Goal: Check status: Check status

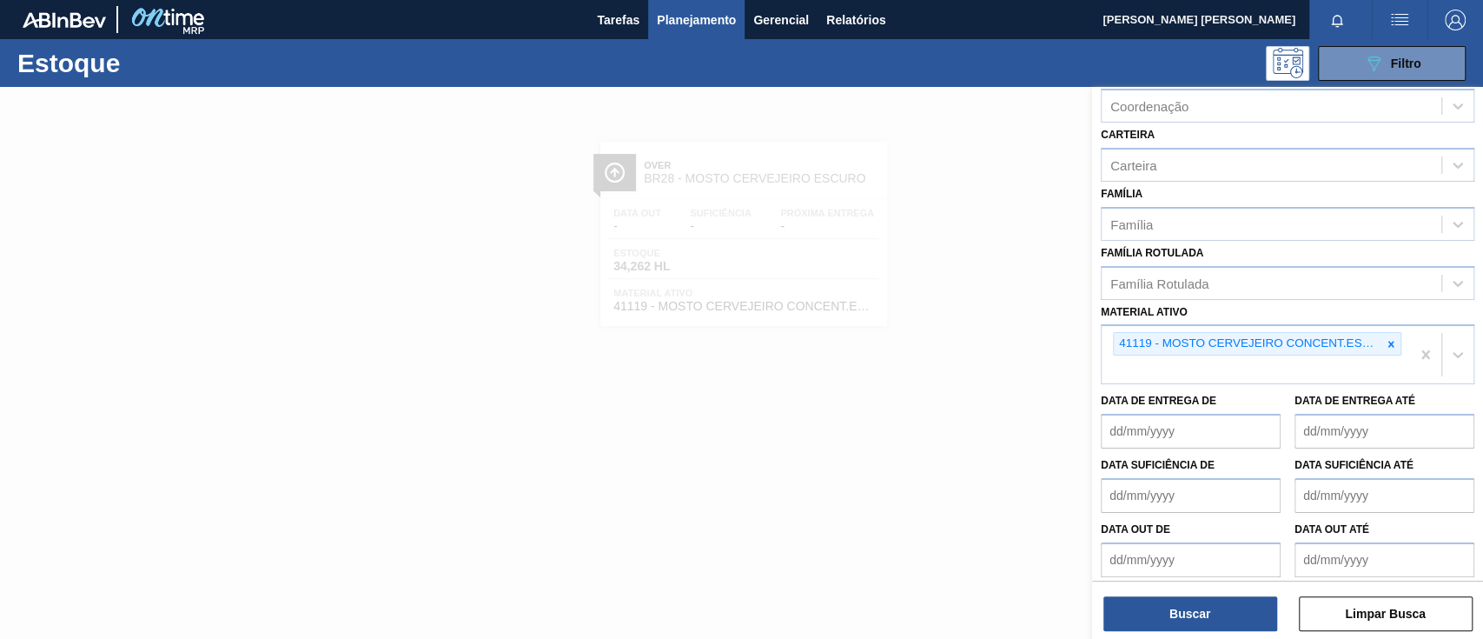
scroll to position [215, 0]
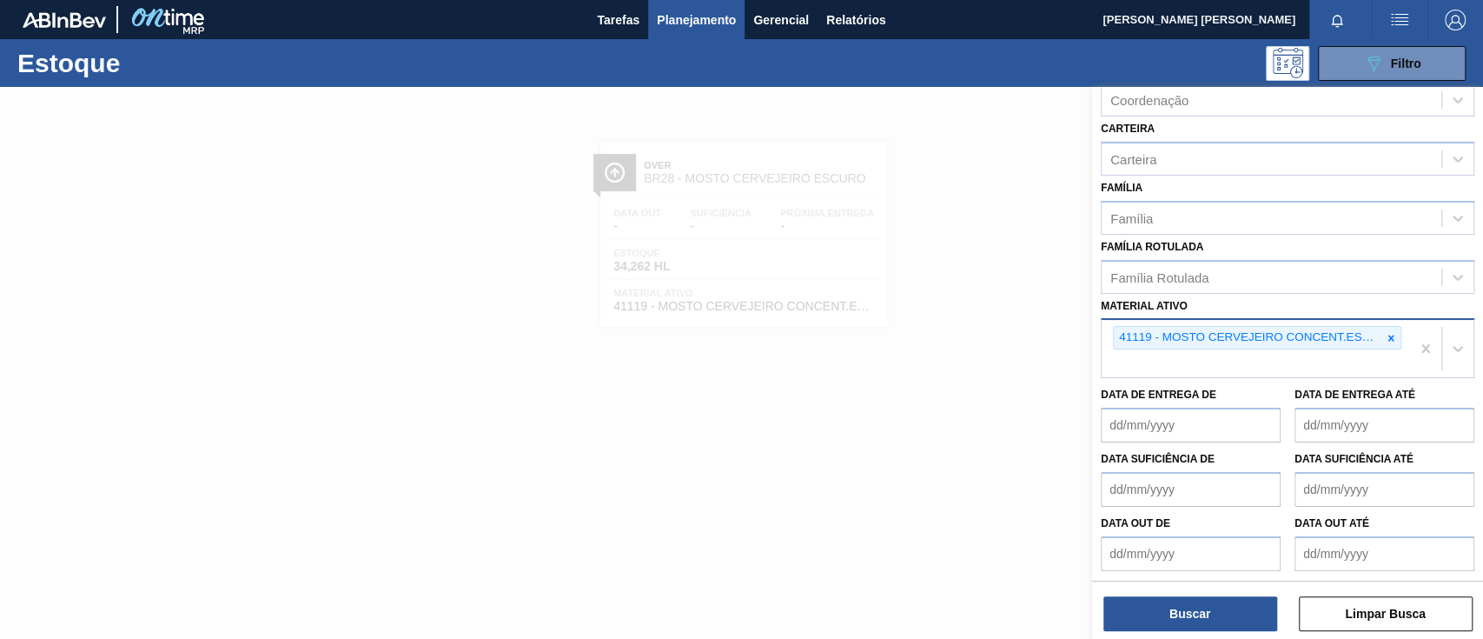
click at [1376, 337] on div "41119 - MOSTO CERVEJEIRO CONCENT.ESCURO ENVASADO" at bounding box center [1248, 338] width 268 height 22
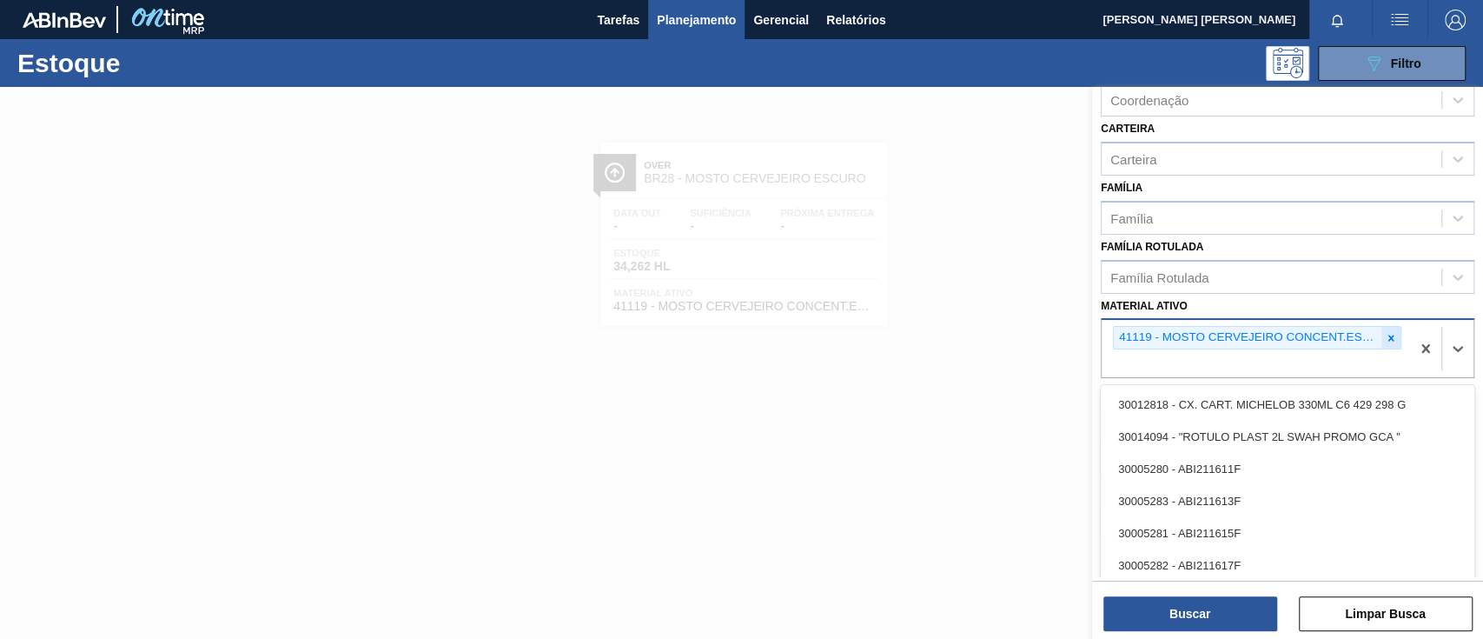
click at [1389, 337] on icon at bounding box center [1392, 338] width 6 height 6
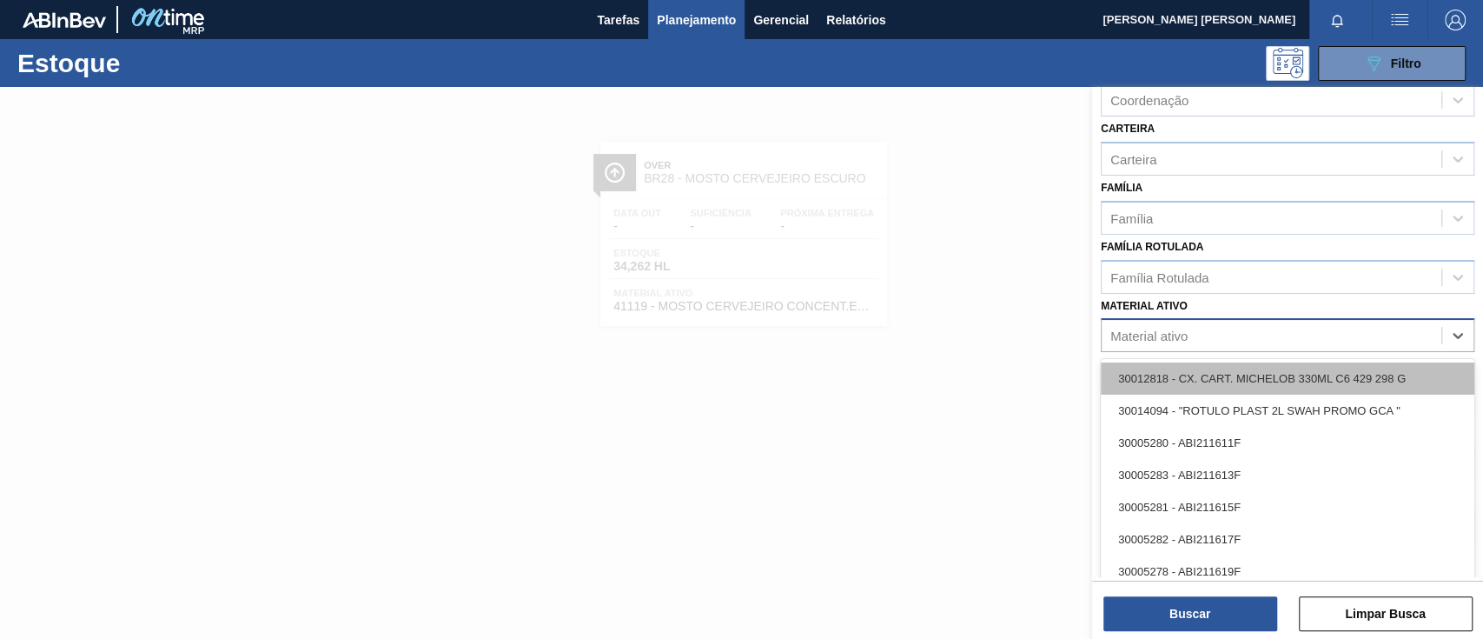
paste ativo "30030653"
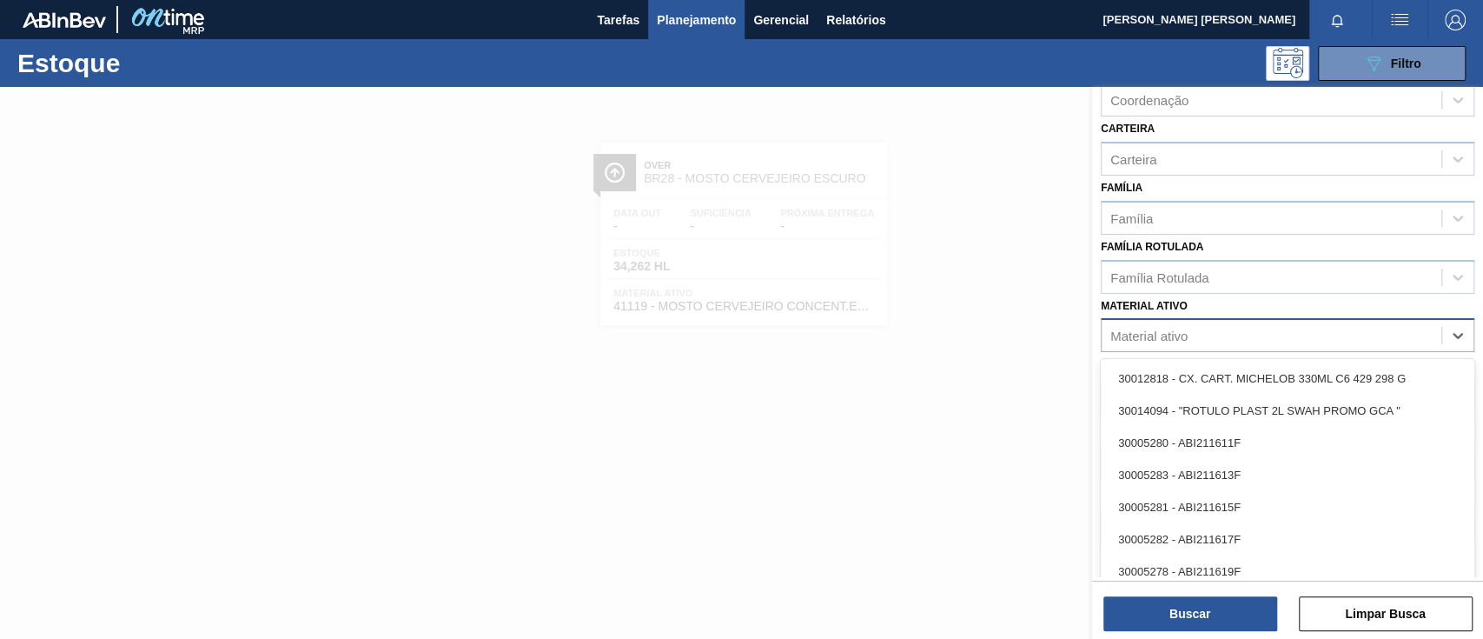
type ativo "30030653"
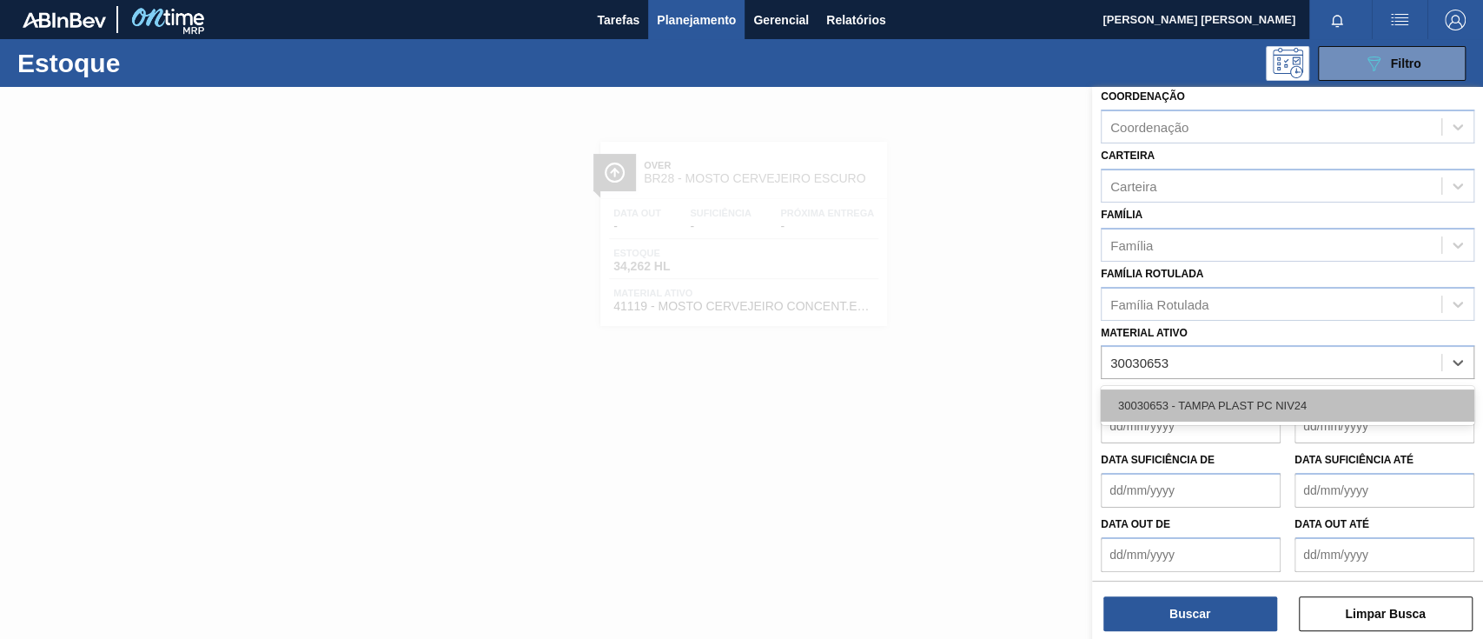
click at [1213, 417] on div "30030653 - TAMPA PLAST PC NIV24" at bounding box center [1288, 405] width 374 height 32
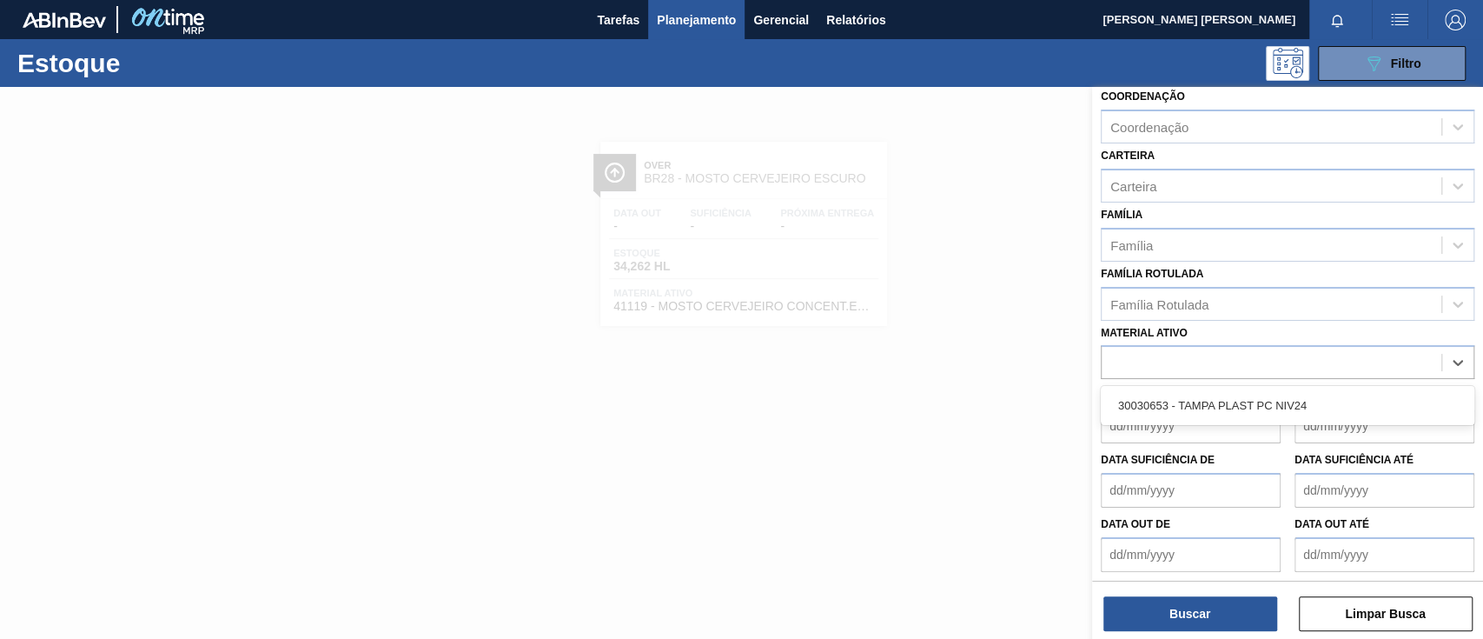
scroll to position [192, 0]
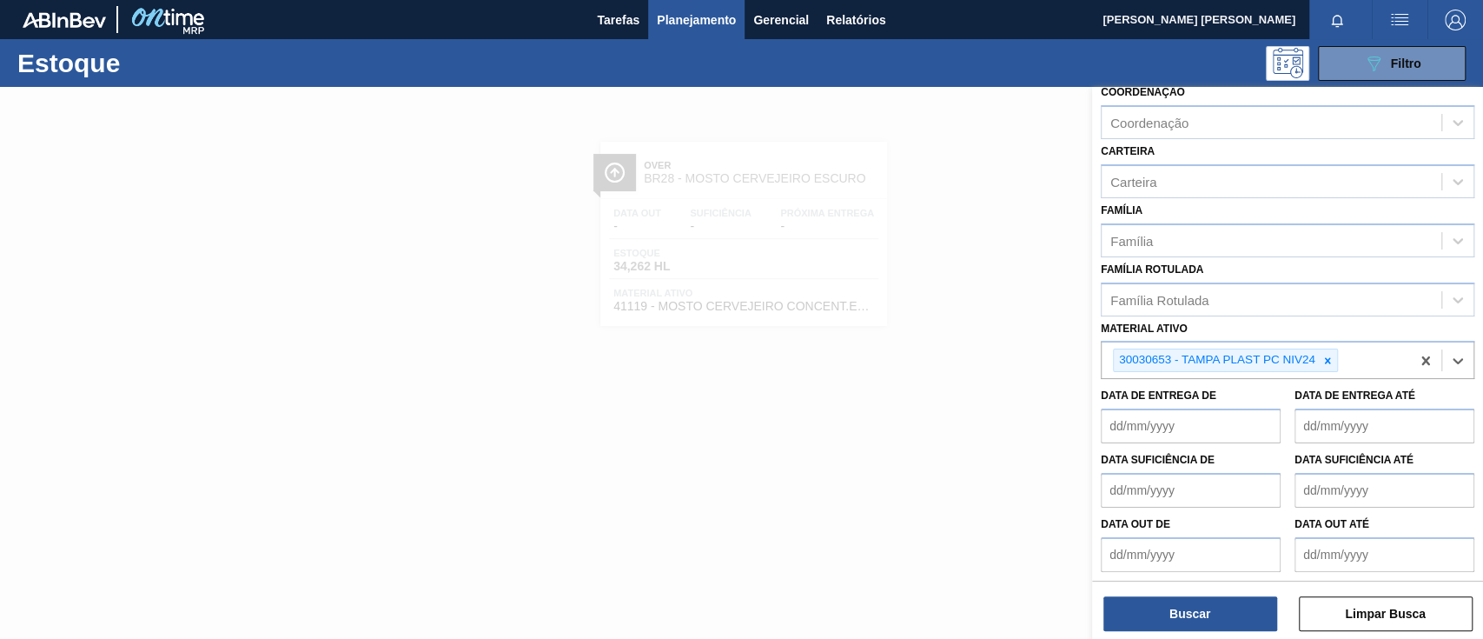
drag, startPoint x: 1174, startPoint y: 637, endPoint x: 1119, endPoint y: 587, distance: 73.8
click at [1161, 622] on div "Status do Estoque Status do Estoque Origem Origem Destino Destino Coordenação C…" at bounding box center [1287, 364] width 391 height 555
click at [1136, 594] on div "Buscar Limpar Busca" at bounding box center [1287, 604] width 391 height 49
click at [1135, 604] on button "Buscar" at bounding box center [1191, 613] width 174 height 35
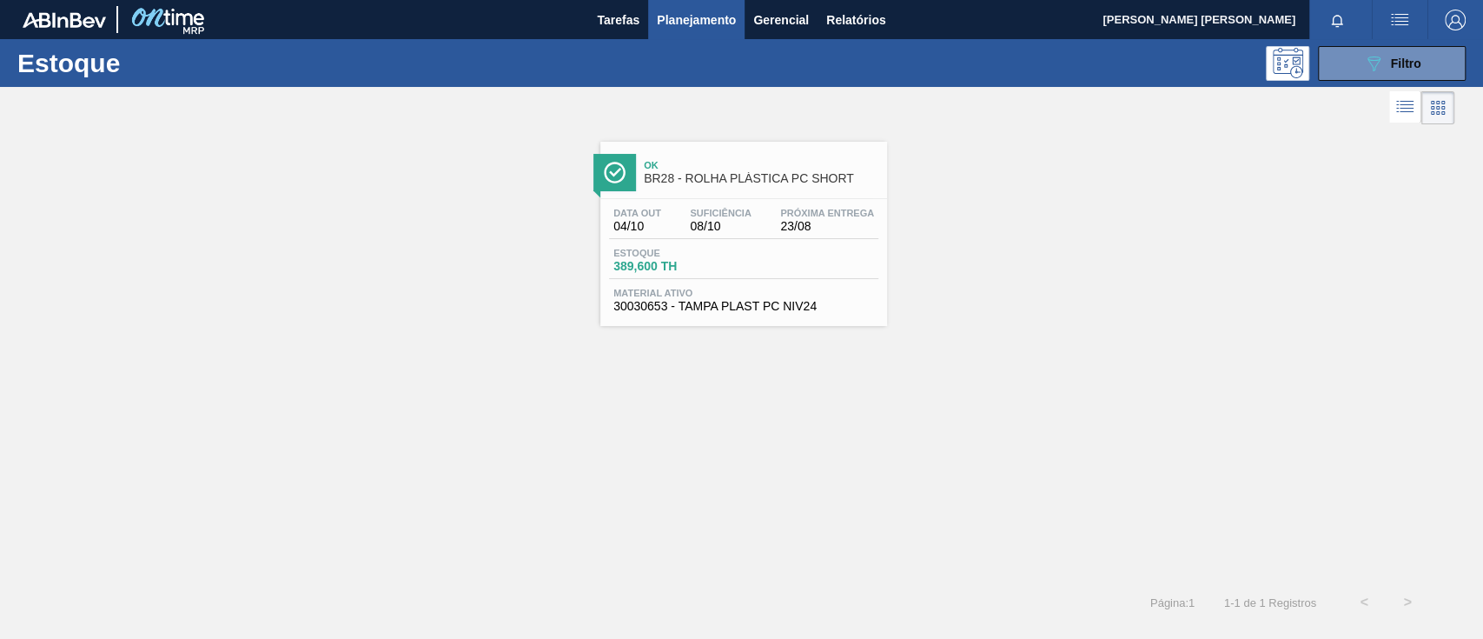
click at [748, 277] on div "Estoque 389,600 TH" at bounding box center [743, 263] width 269 height 31
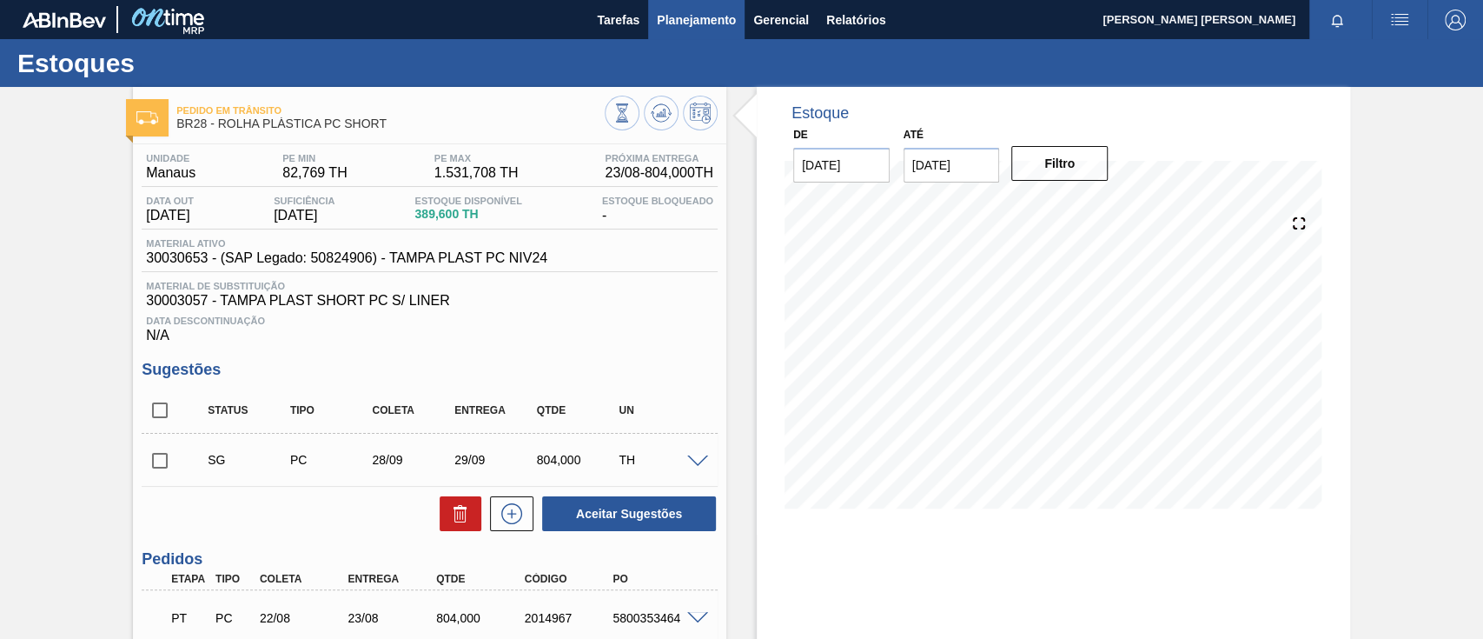
click at [693, 17] on span "Planejamento" at bounding box center [696, 20] width 79 height 21
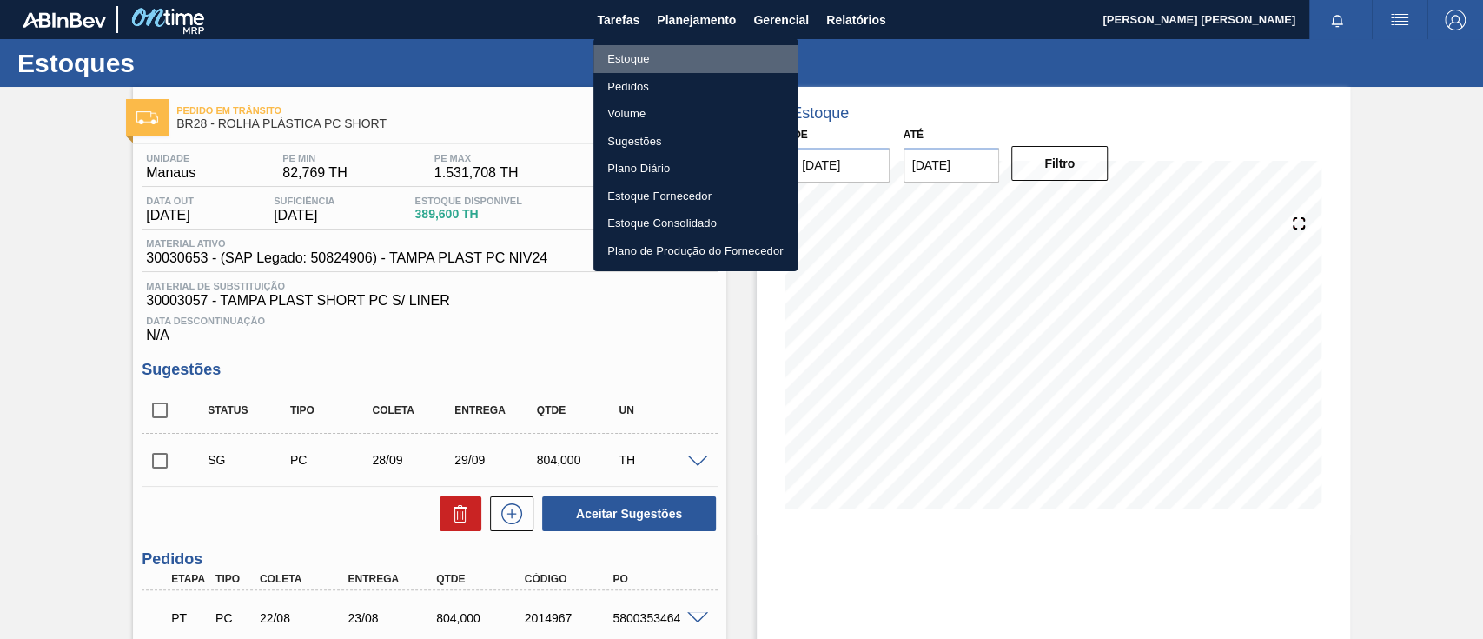
click at [679, 65] on li "Estoque" at bounding box center [695, 59] width 204 height 28
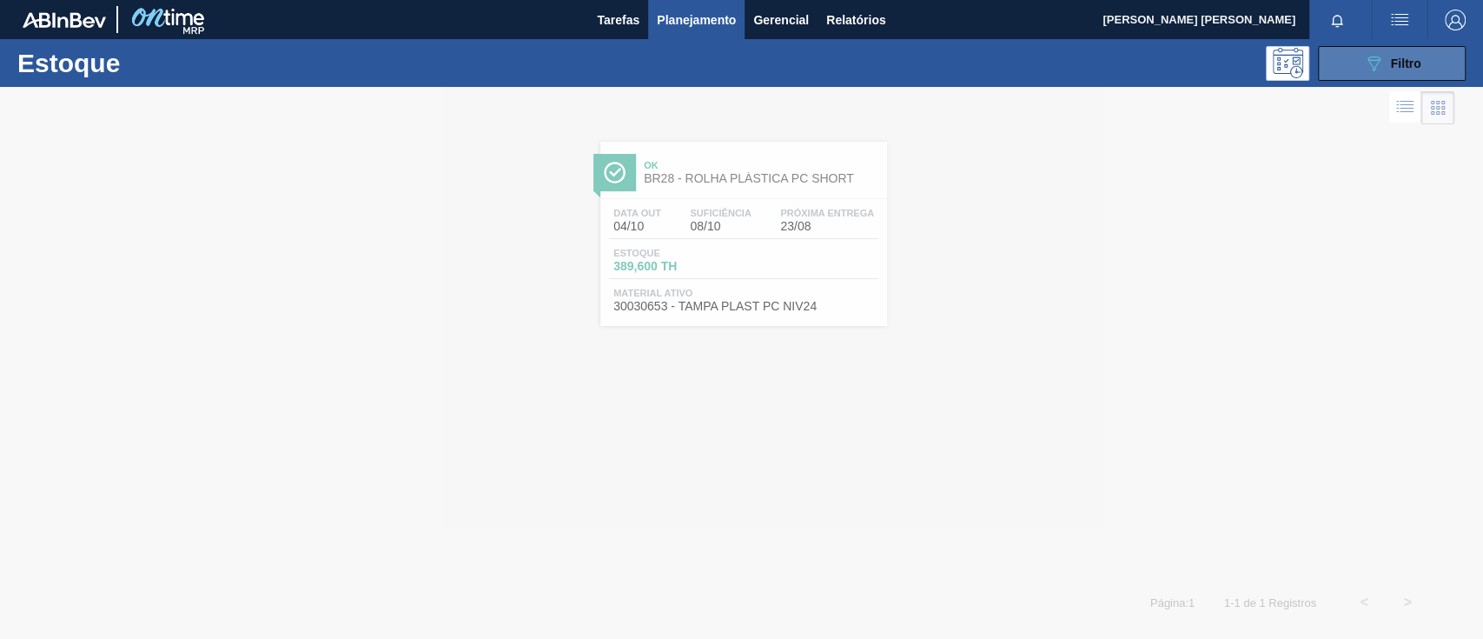
click at [1389, 72] on div "089F7B8B-B2A5-4AFE-B5C0-19BA573D28AC Filtro" at bounding box center [1392, 63] width 58 height 21
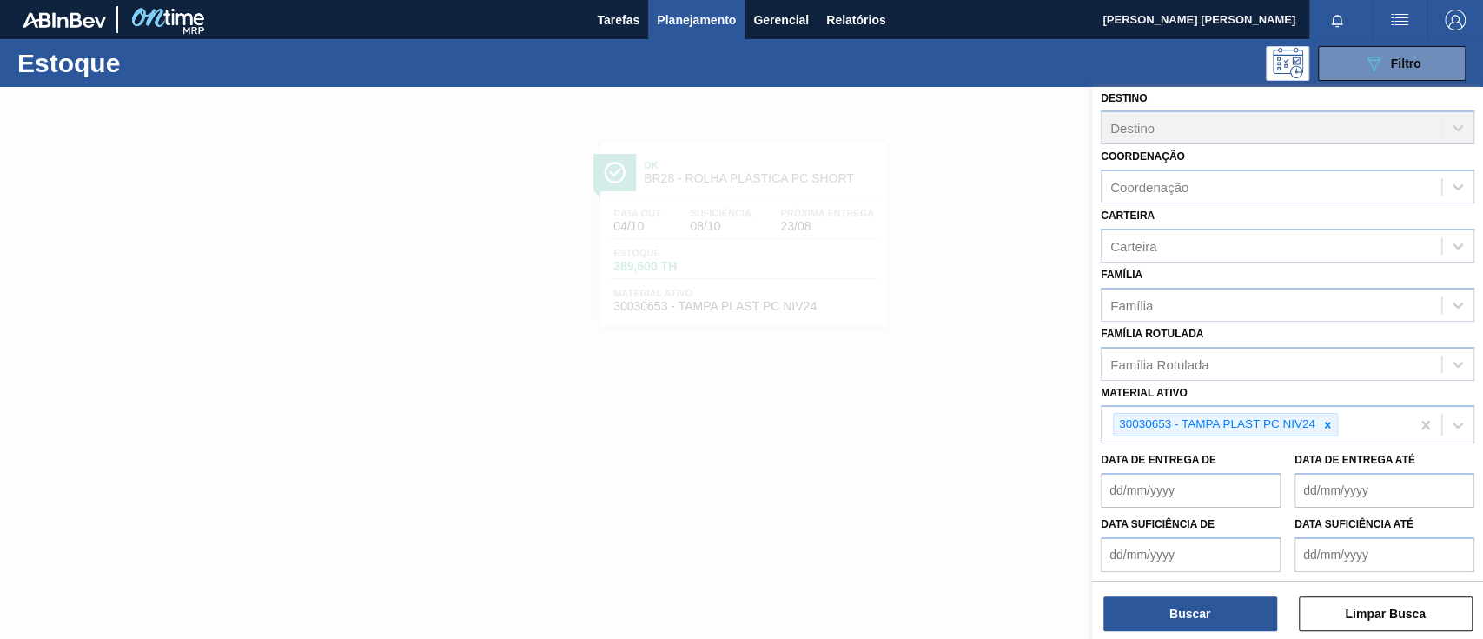
scroll to position [192, 0]
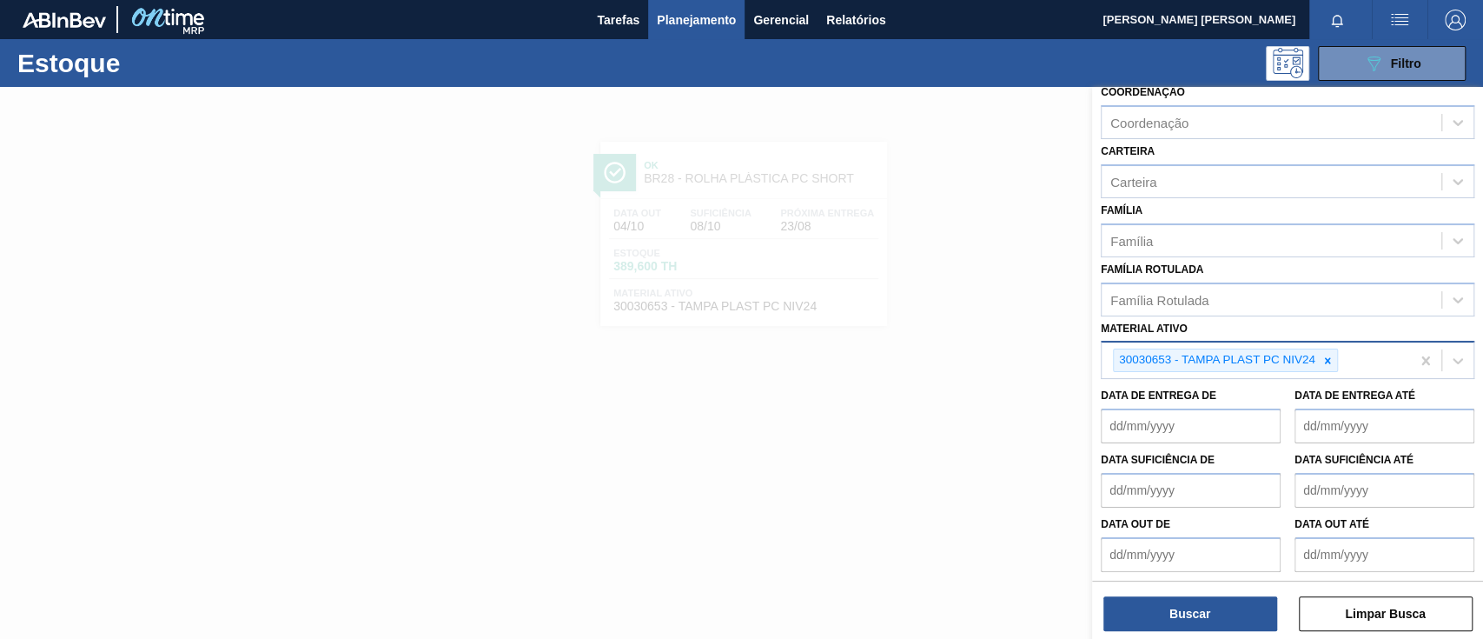
click at [1363, 357] on div "30030653 - TAMPA PLAST PC NIV24" at bounding box center [1256, 360] width 308 height 36
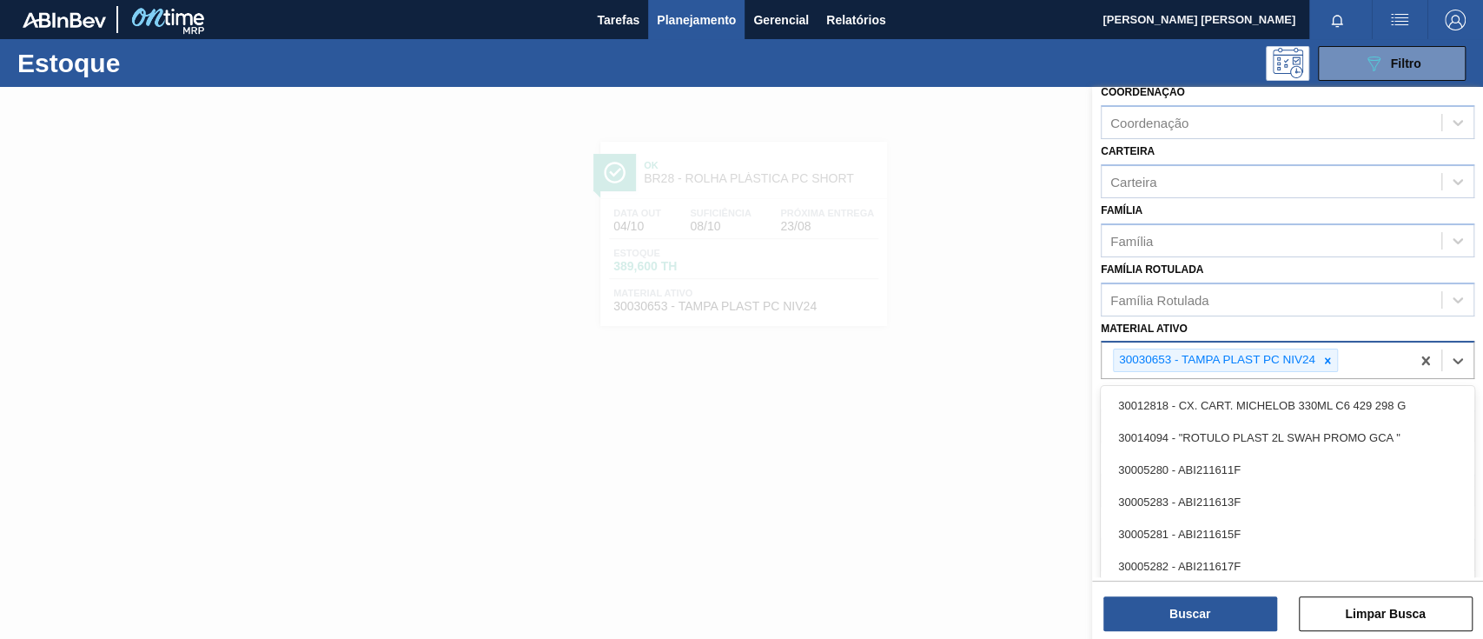
paste ativo "30033772"
type ativo "30033772"
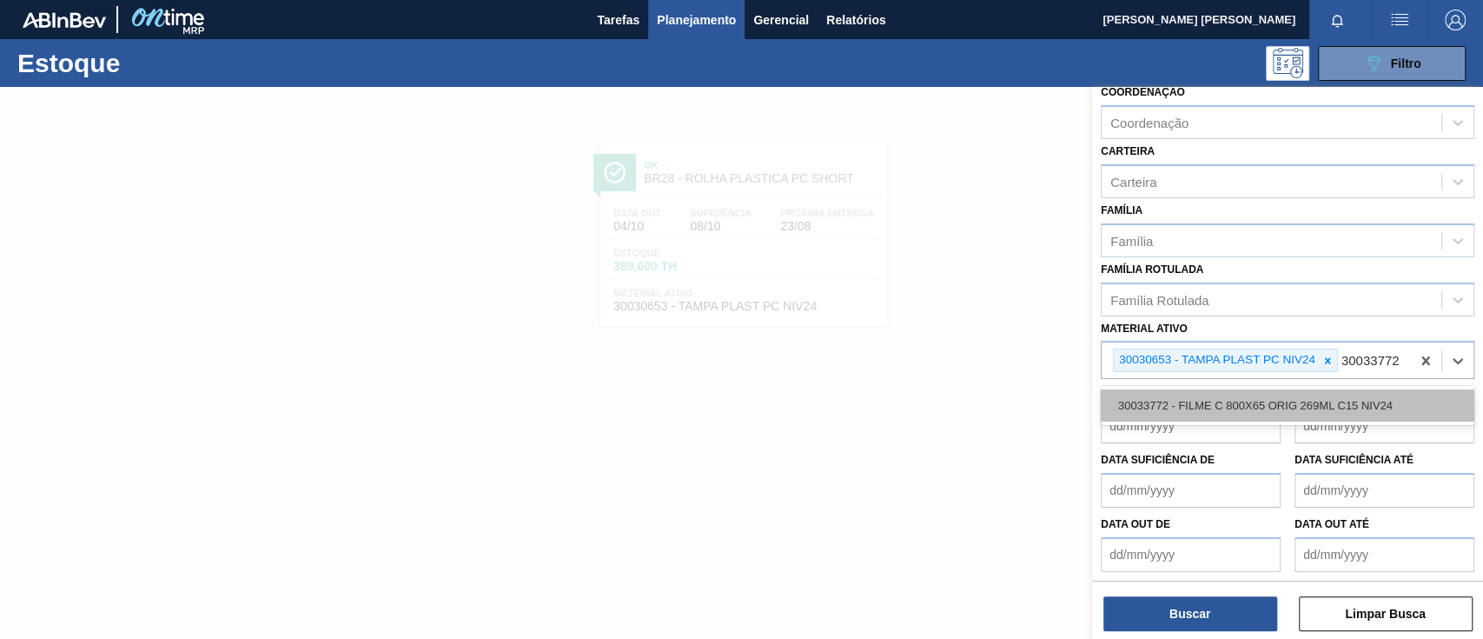
click at [1240, 408] on div "30033772 - FILME C 800X65 ORIG 269ML C15 NIV24" at bounding box center [1288, 405] width 374 height 32
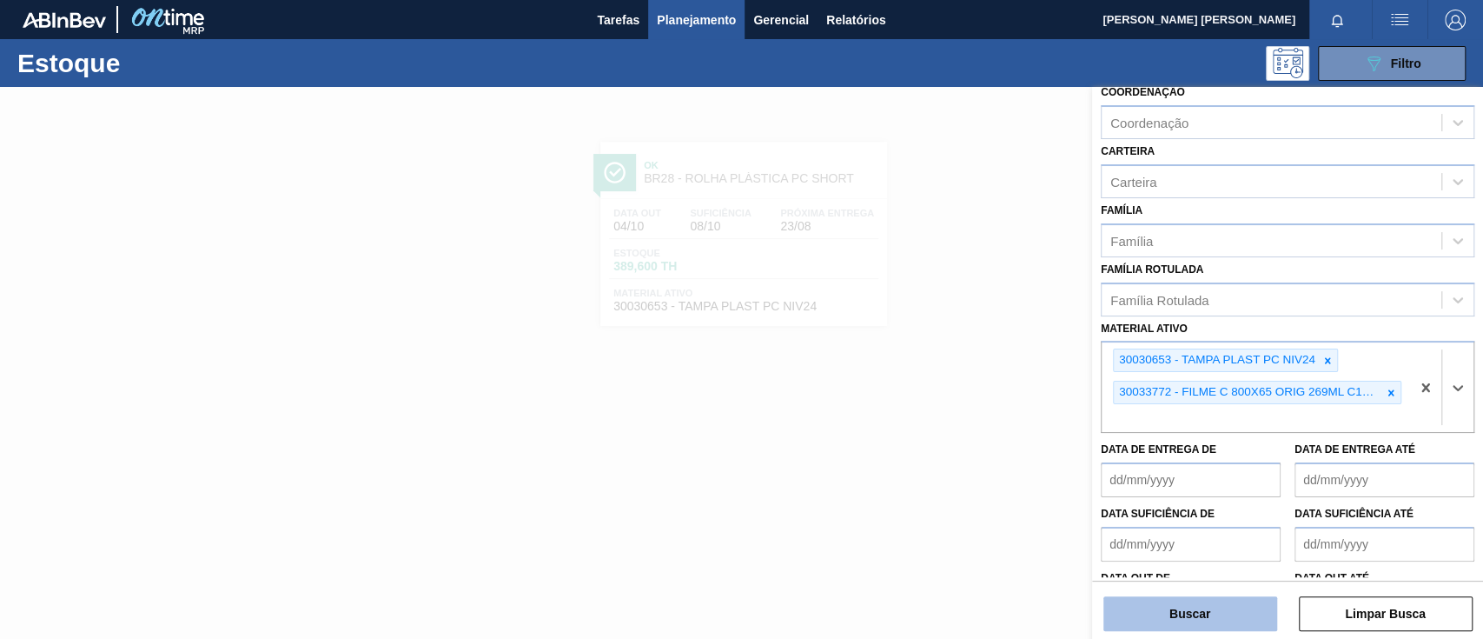
click at [1169, 628] on button "Buscar" at bounding box center [1191, 613] width 174 height 35
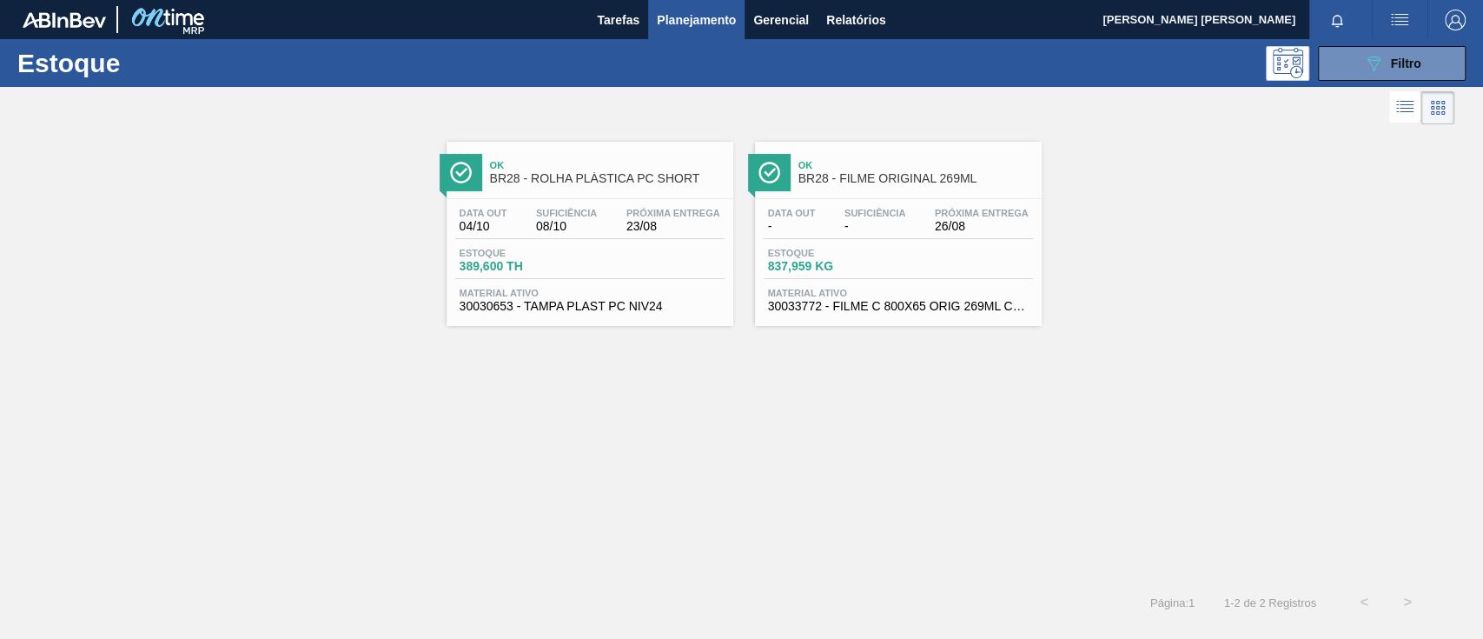
click at [961, 224] on span "26/08" at bounding box center [982, 226] width 94 height 13
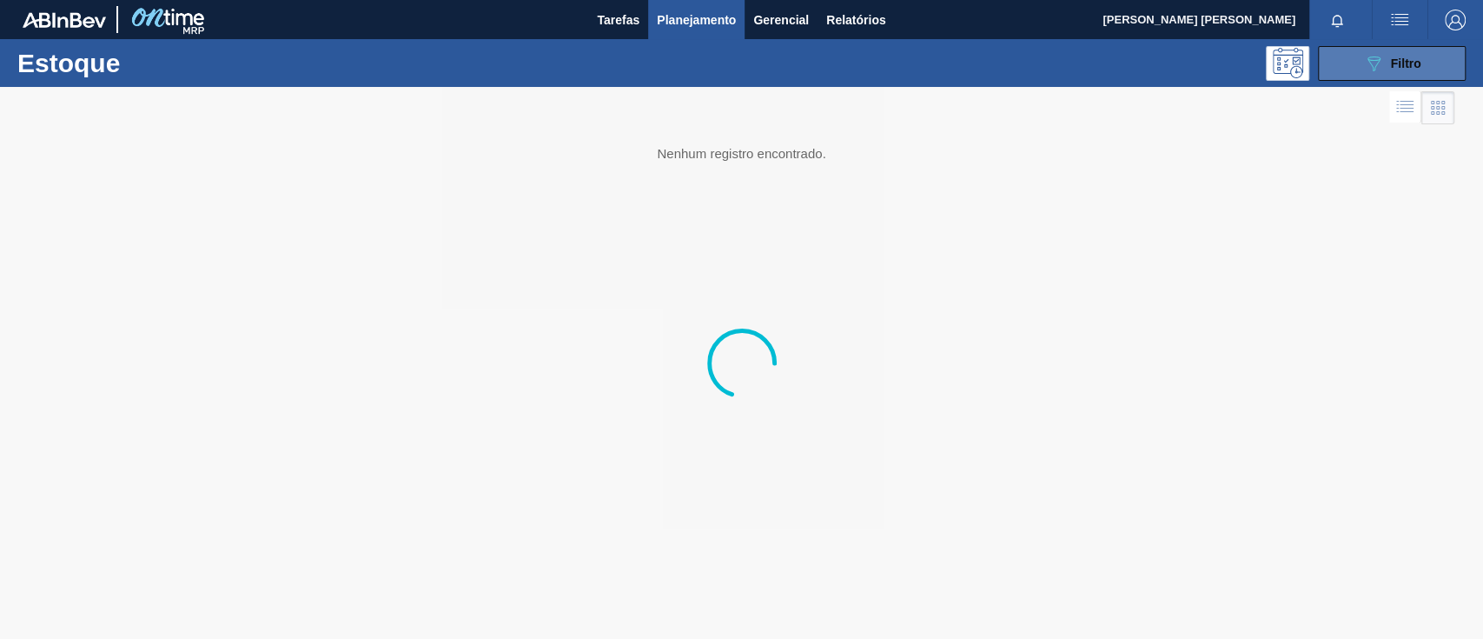
click at [1363, 59] on icon "089F7B8B-B2A5-4AFE-B5C0-19BA573D28AC" at bounding box center [1373, 63] width 21 height 21
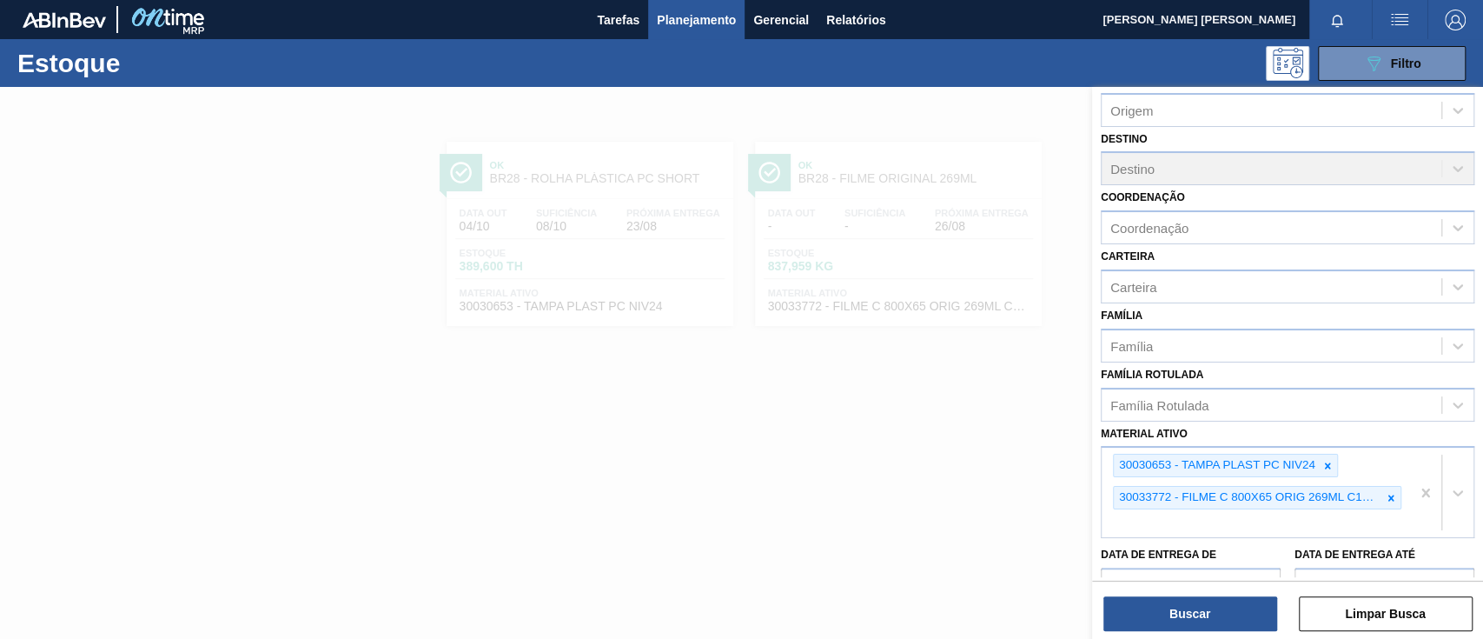
scroll to position [231, 0]
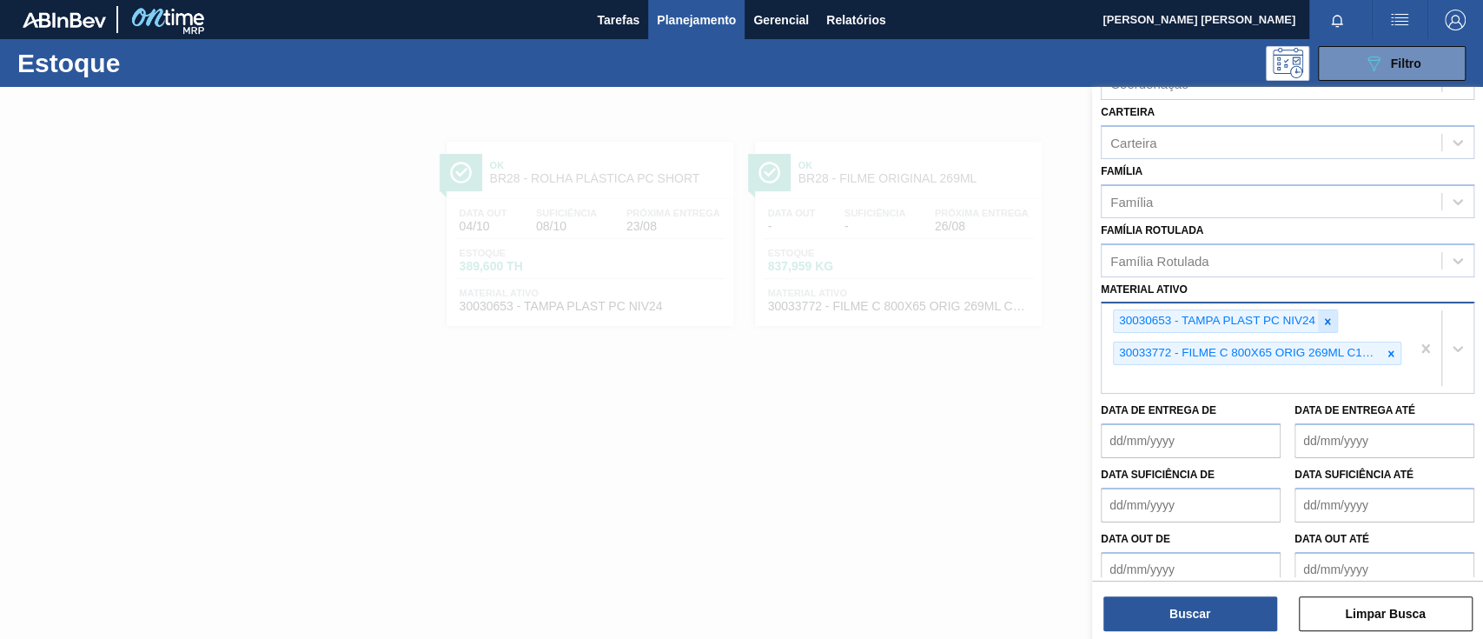
click at [1328, 320] on icon at bounding box center [1327, 321] width 6 height 6
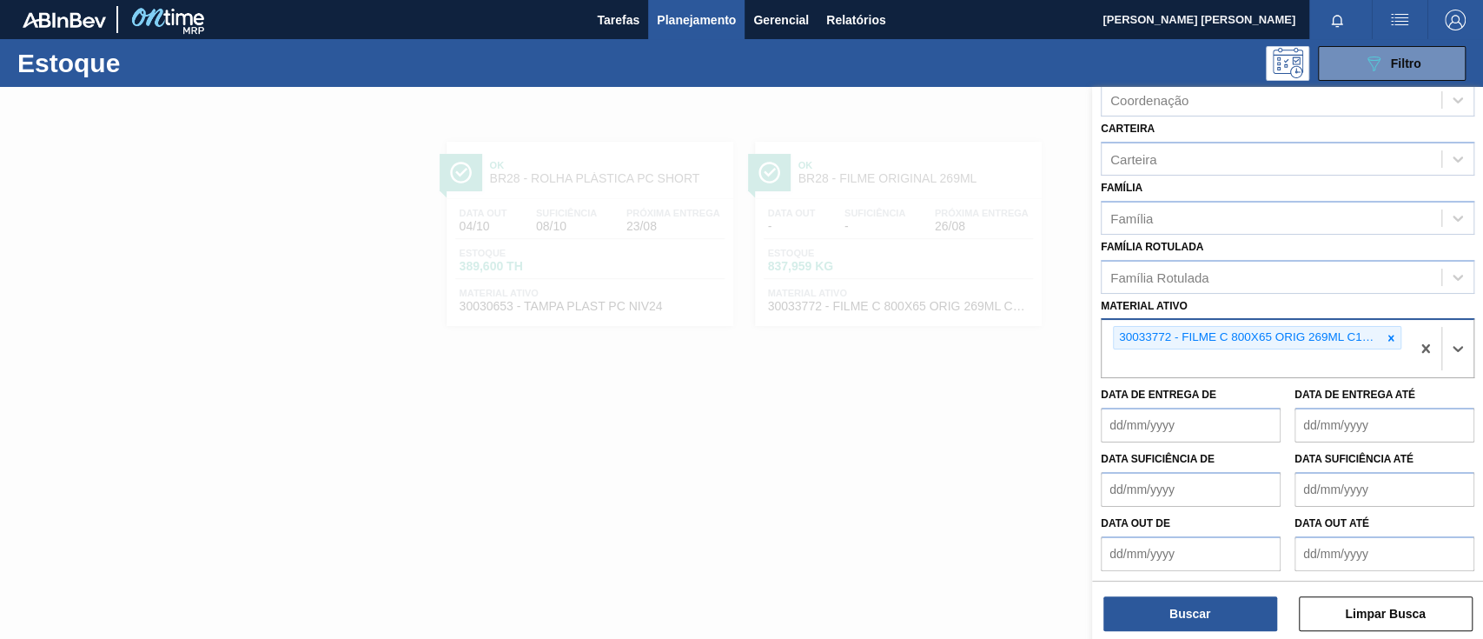
click at [1328, 320] on div "30033772 - FILME C 800X65 ORIG 269ML C15 NIV24" at bounding box center [1256, 348] width 308 height 57
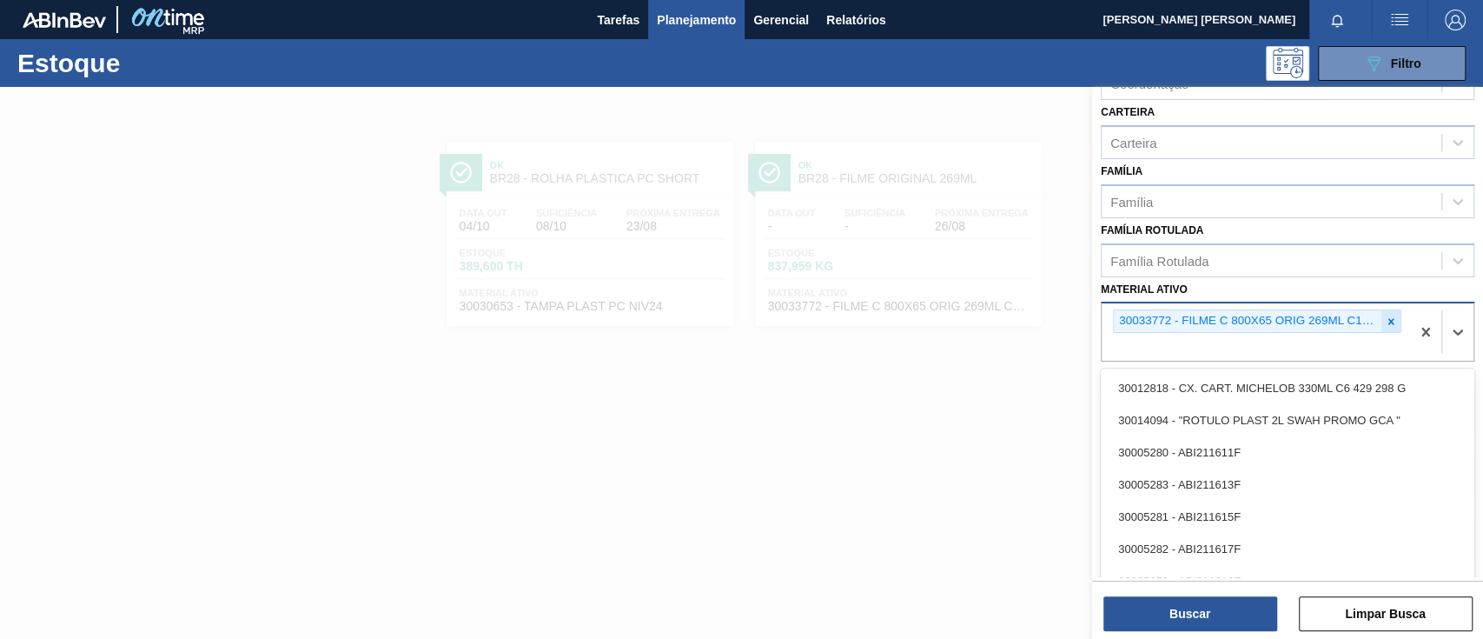
click at [1389, 320] on icon at bounding box center [1392, 321] width 6 height 6
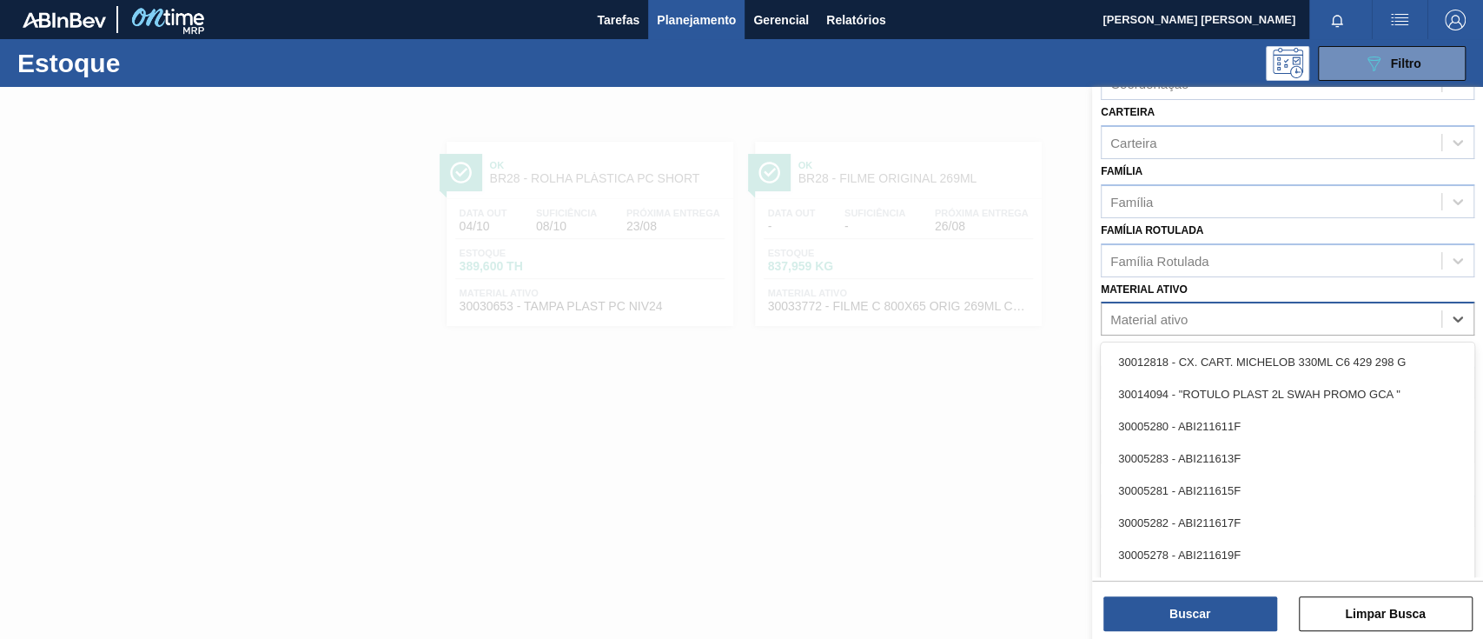
paste ativo "30003071"
type ativo "30003071"
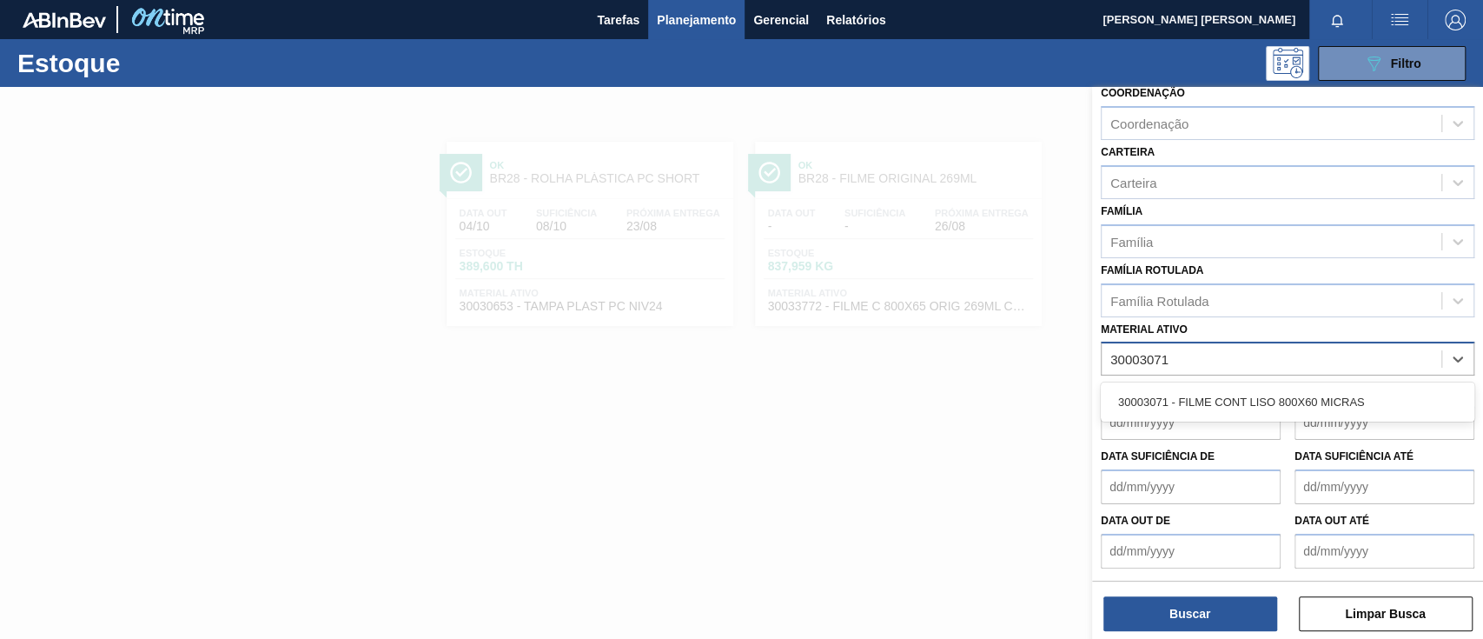
scroll to position [188, 0]
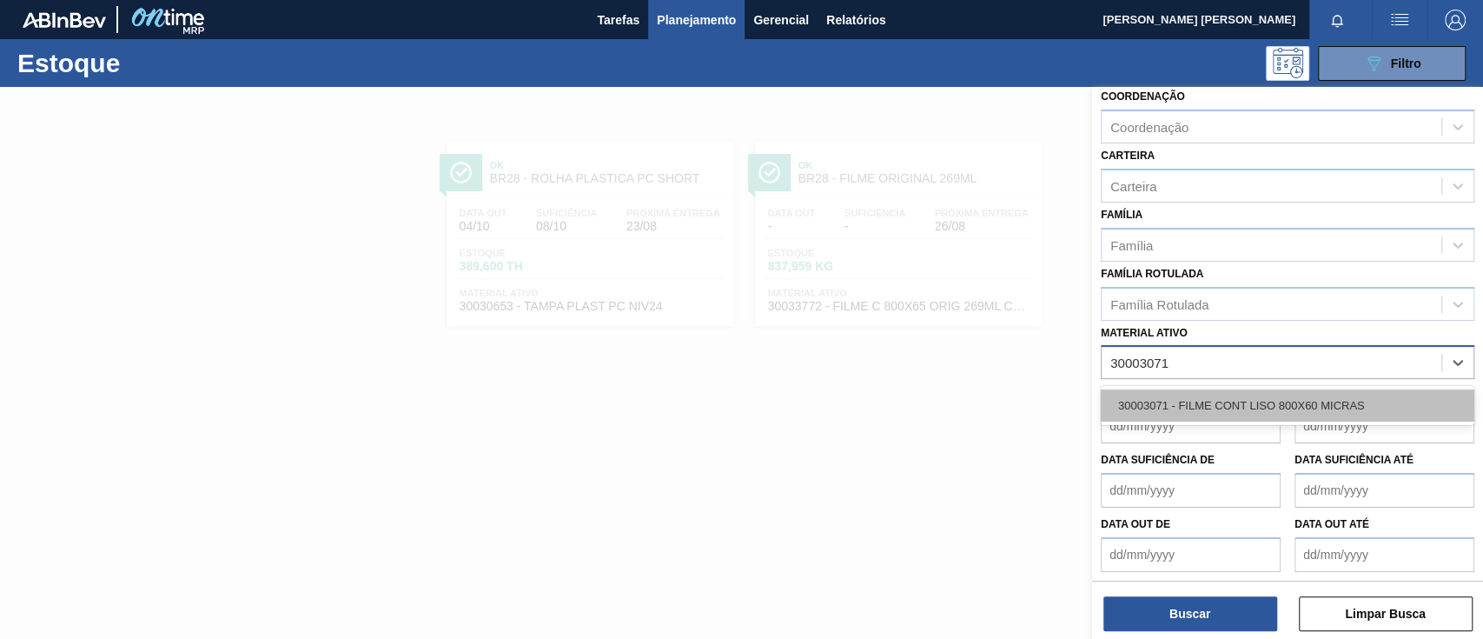
click at [1190, 391] on div "30003071 - FILME CONT LISO 800X60 MICRAS" at bounding box center [1288, 405] width 374 height 32
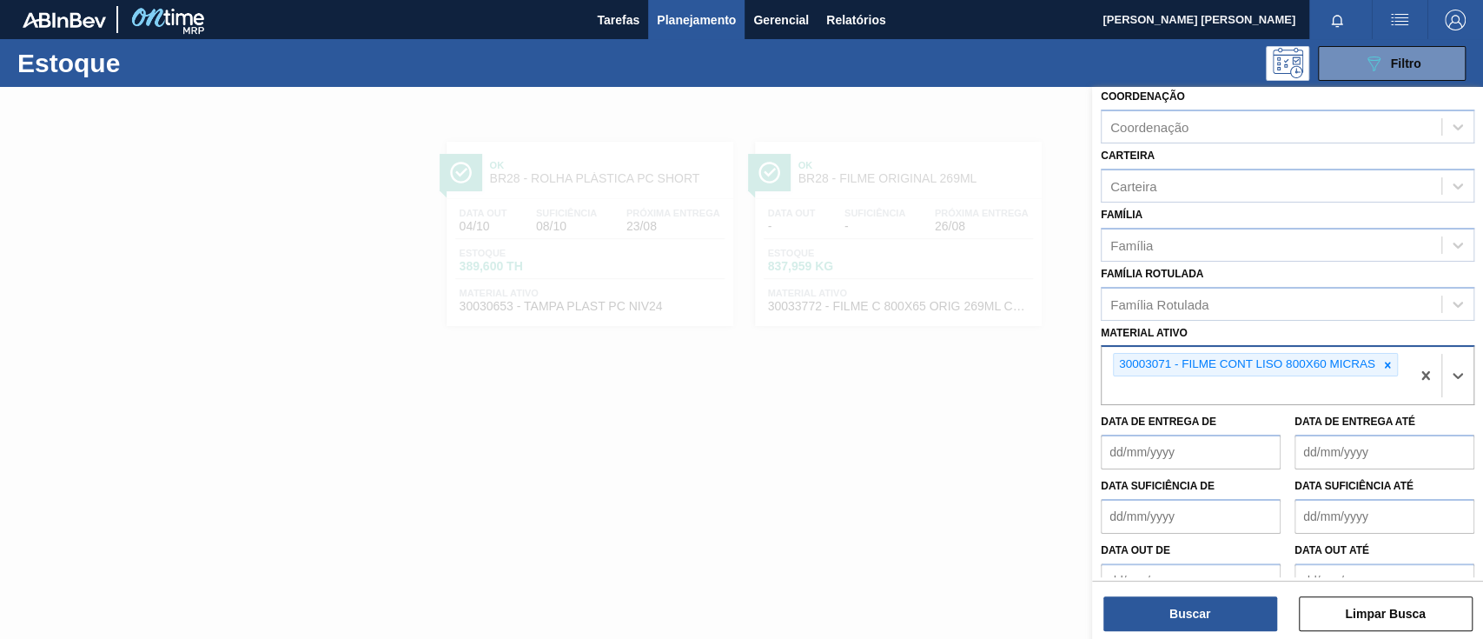
scroll to position [215, 0]
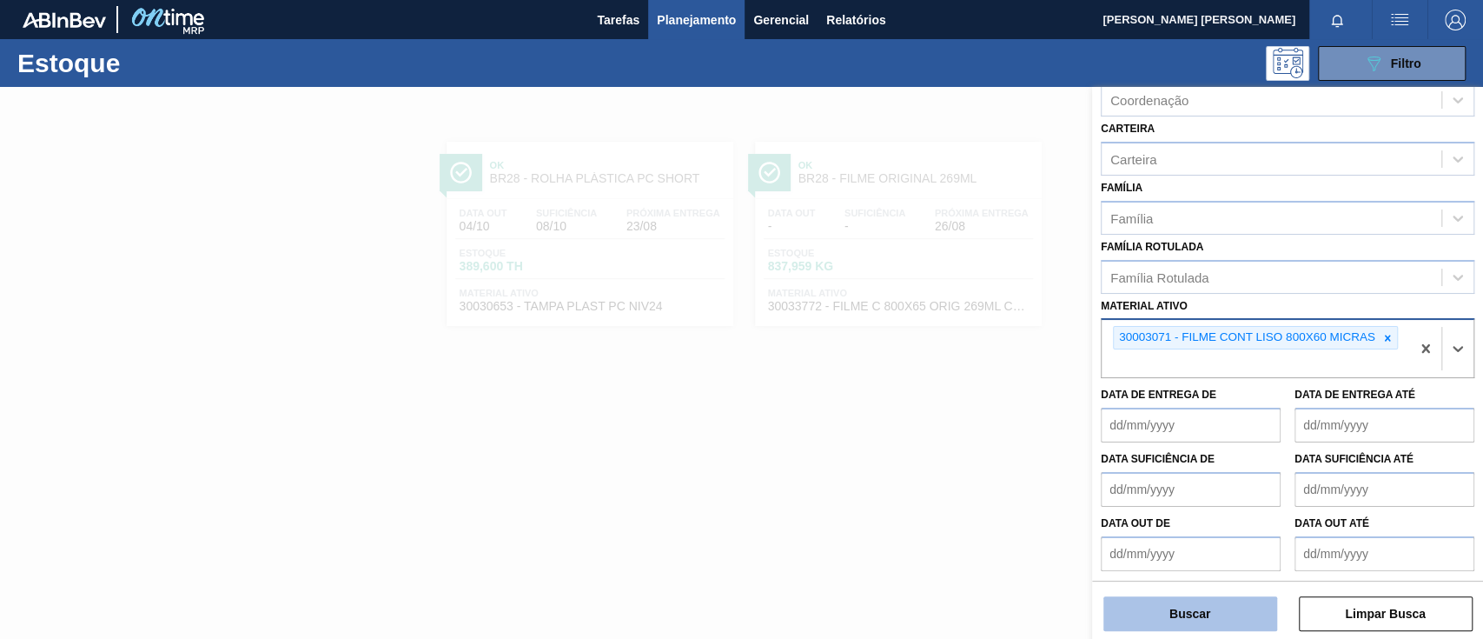
click at [1189, 606] on button "Buscar" at bounding box center [1191, 613] width 174 height 35
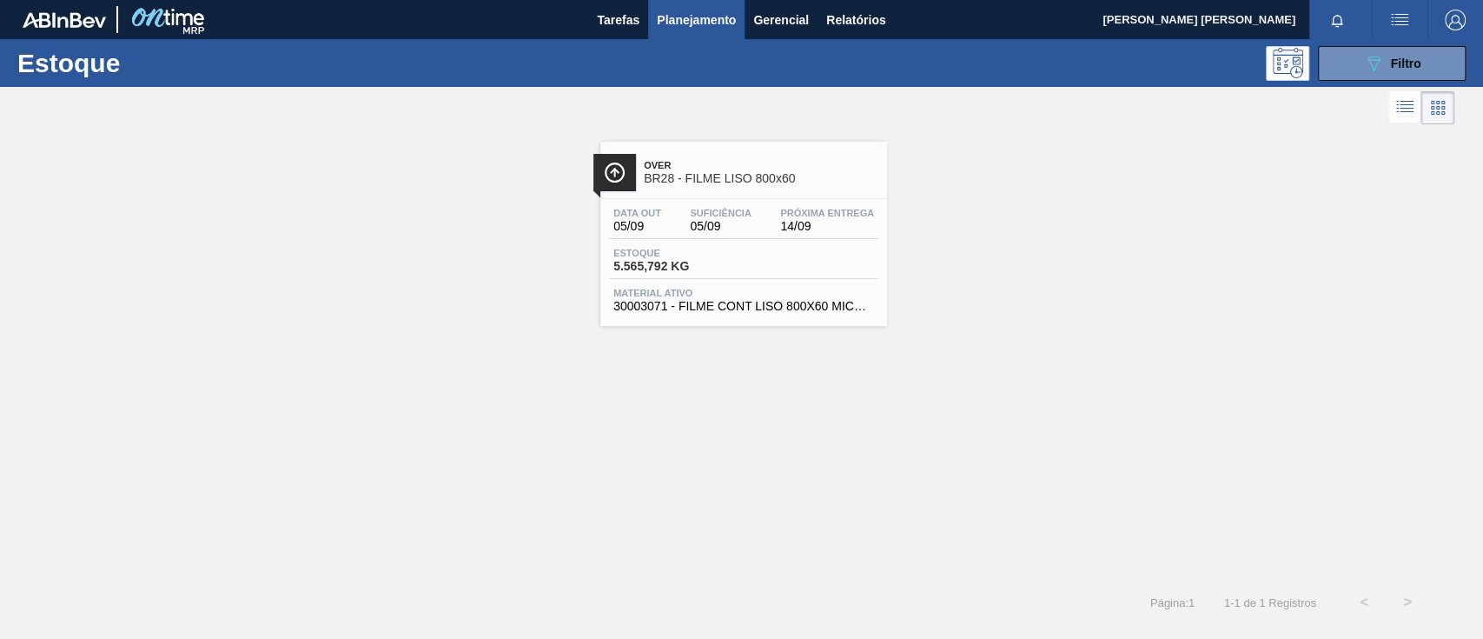
click at [745, 255] on div "Estoque 5.565,792 KG" at bounding box center [743, 263] width 269 height 31
